Goal: Book appointment/travel/reservation

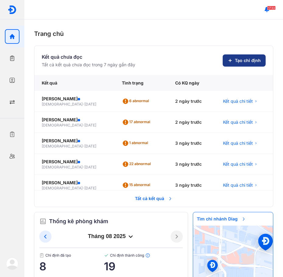
click at [252, 59] on span "Tạo chỉ định" at bounding box center [248, 61] width 26 height 6
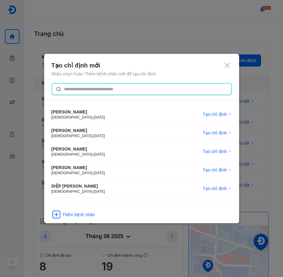
drag, startPoint x: 111, startPoint y: 89, endPoint x: 239, endPoint y: 71, distance: 129.5
click at [111, 89] on input "text" at bounding box center [146, 89] width 164 height 11
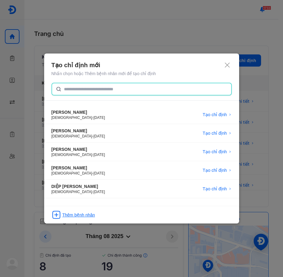
click at [88, 216] on div "Thêm bệnh nhân" at bounding box center [78, 215] width 33 height 6
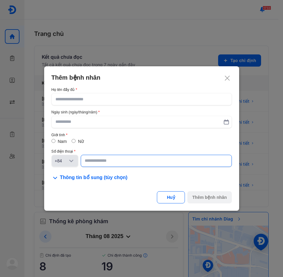
click at [91, 163] on input at bounding box center [156, 161] width 143 height 11
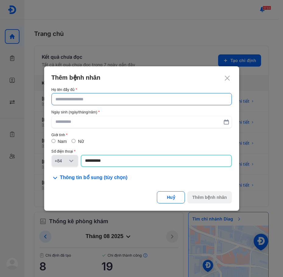
type input "**********"
click at [157, 96] on input "text" at bounding box center [141, 98] width 172 height 11
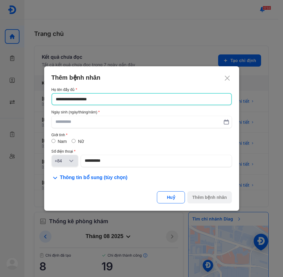
type input "**********"
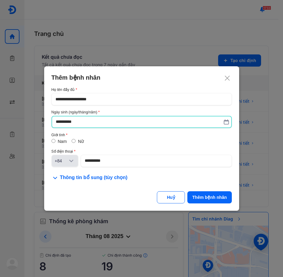
type input "**********"
click at [78, 143] on label "Nữ" at bounding box center [81, 141] width 6 height 5
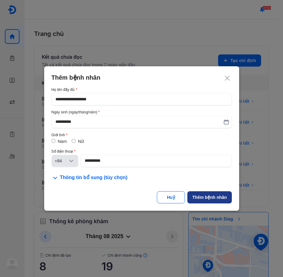
click at [212, 197] on div "Thêm bệnh nhân" at bounding box center [209, 198] width 34 height 6
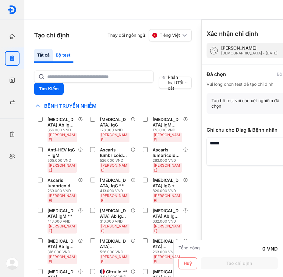
click at [59, 56] on div "Bộ test" at bounding box center [63, 56] width 21 height 14
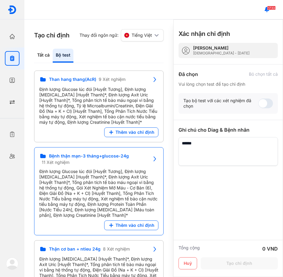
click at [81, 155] on span "Bệnh thận mạn-3 tháng+glucose-24g" at bounding box center [89, 155] width 80 height 5
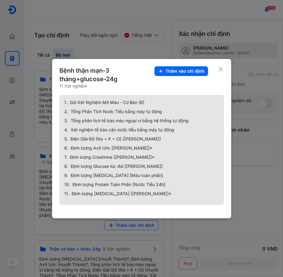
click at [140, 224] on div at bounding box center [141, 138] width 283 height 277
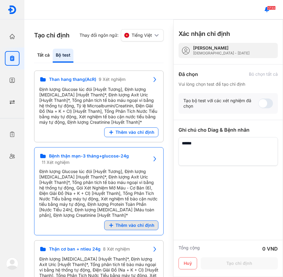
click at [129, 225] on span "Thêm vào chỉ định" at bounding box center [134, 225] width 39 height 5
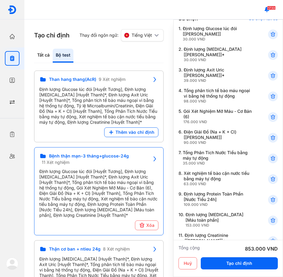
scroll to position [179, 0]
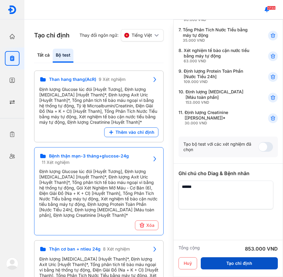
click at [227, 263] on button "Tạo chỉ định" at bounding box center [239, 264] width 77 height 12
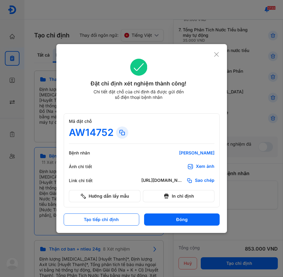
click at [217, 55] on use at bounding box center [216, 54] width 5 height 5
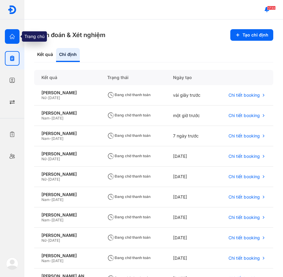
click at [9, 35] on icon "button" at bounding box center [12, 37] width 6 height 6
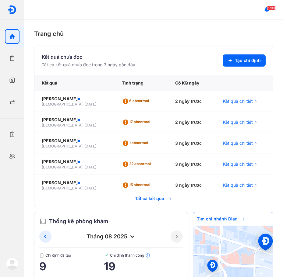
click at [219, 219] on span "Tìm chi nhánh Diag" at bounding box center [221, 219] width 57 height 13
